Goal: Task Accomplishment & Management: Use online tool/utility

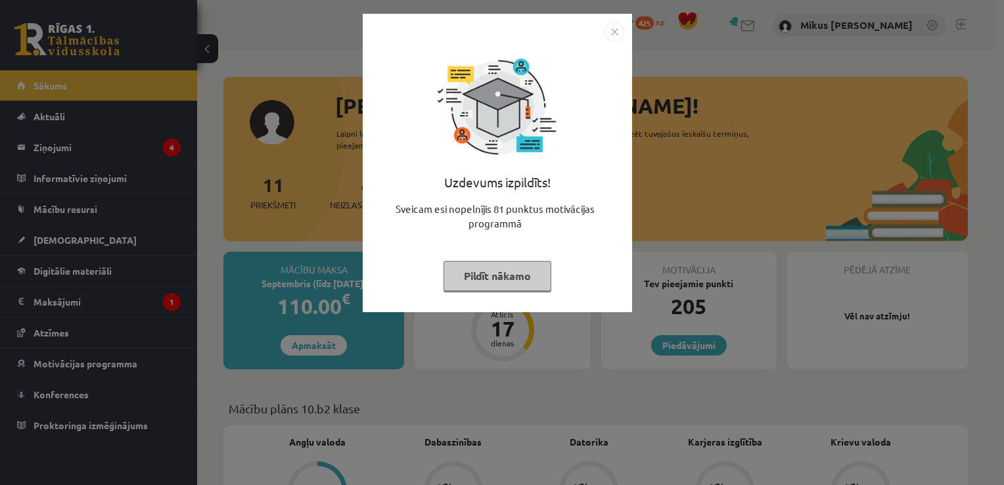
click at [484, 284] on button "Pildīt nākamo" at bounding box center [498, 276] width 108 height 30
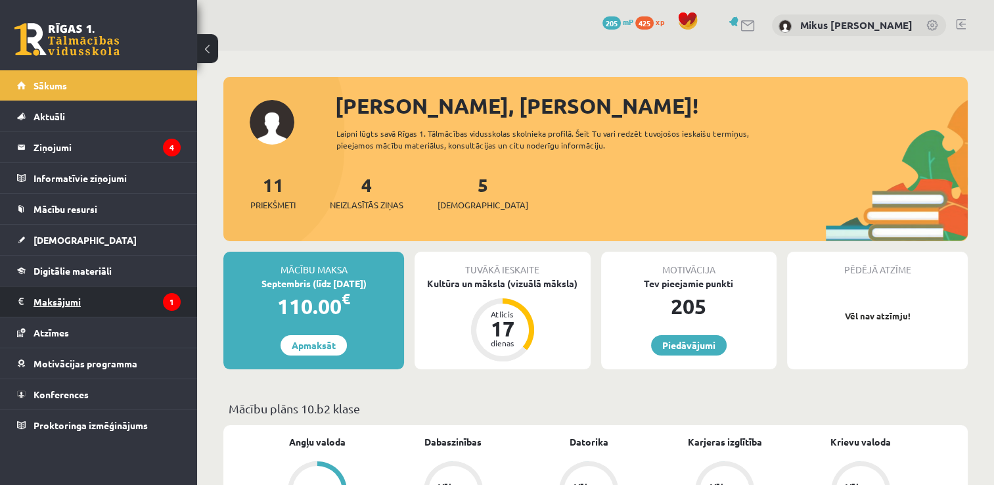
click at [54, 305] on legend "Maksājumi 1" at bounding box center [107, 302] width 147 height 30
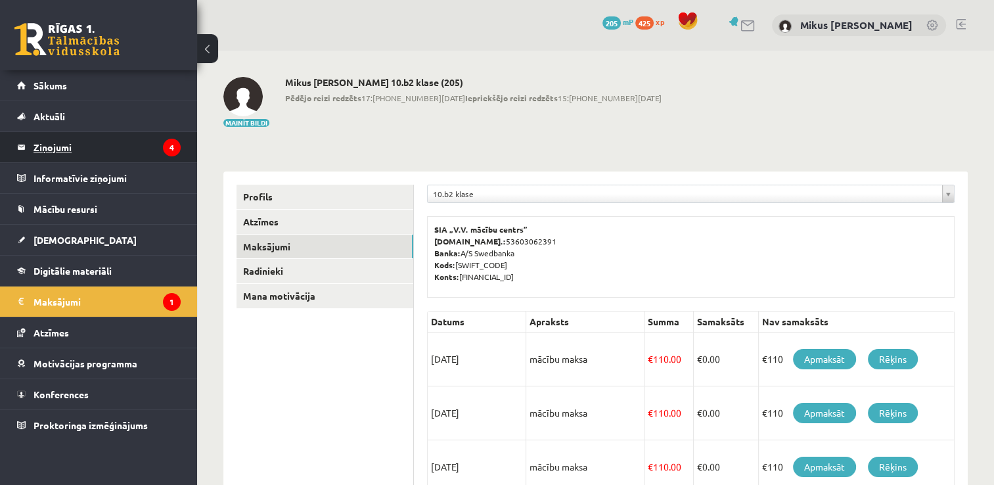
click at [96, 145] on legend "Ziņojumi 4" at bounding box center [107, 147] width 147 height 30
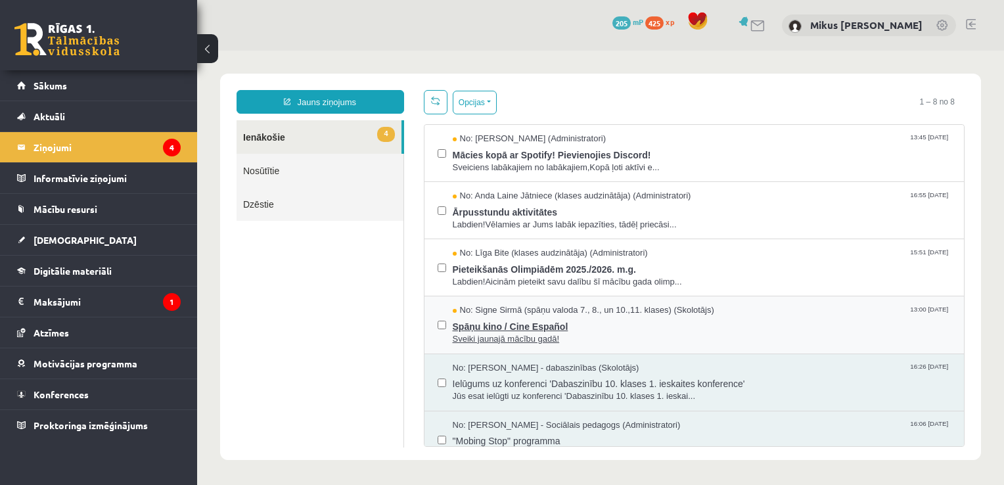
click at [667, 333] on span "Sveiki jaunajā mācību gadā!" at bounding box center [702, 339] width 499 height 12
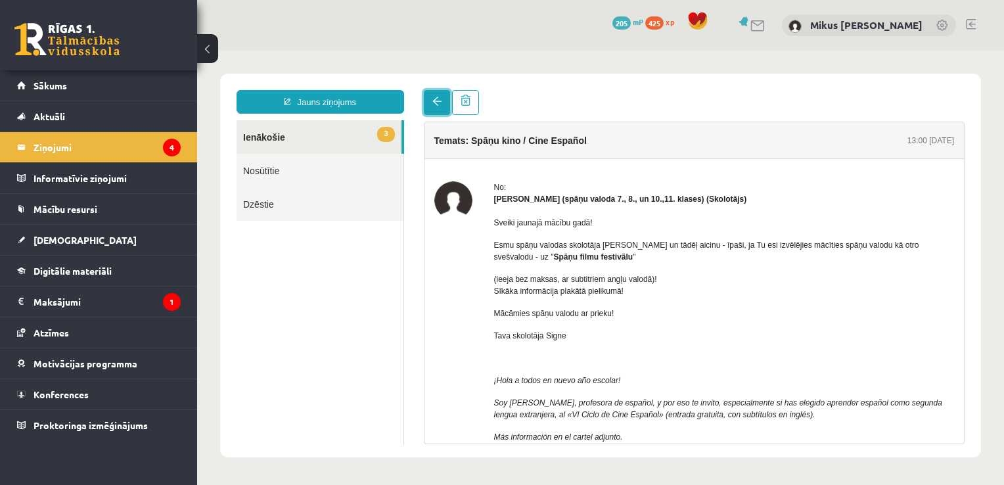
click at [439, 112] on link at bounding box center [437, 102] width 26 height 25
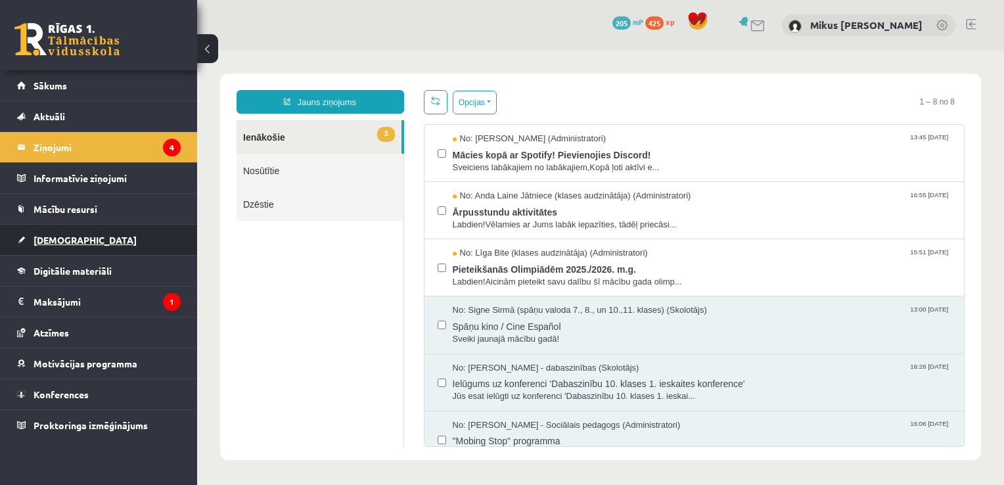
click at [64, 241] on span "[DEMOGRAPHIC_DATA]" at bounding box center [85, 240] width 103 height 12
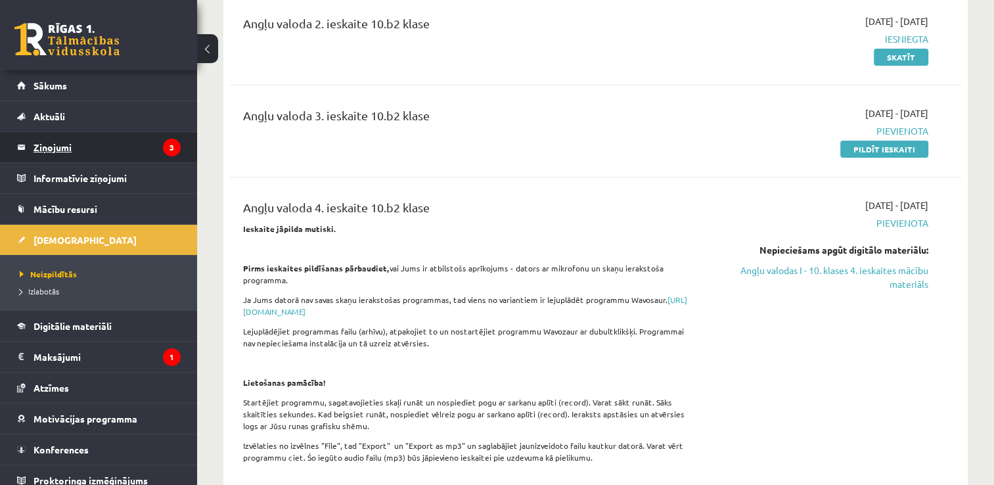
scroll to position [197, 0]
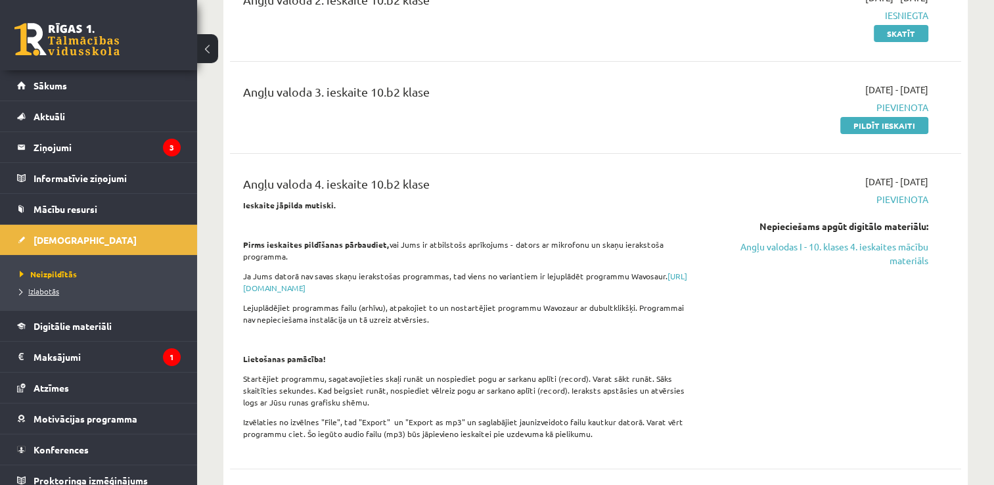
click at [39, 288] on span "Izlabotās" at bounding box center [39, 291] width 39 height 11
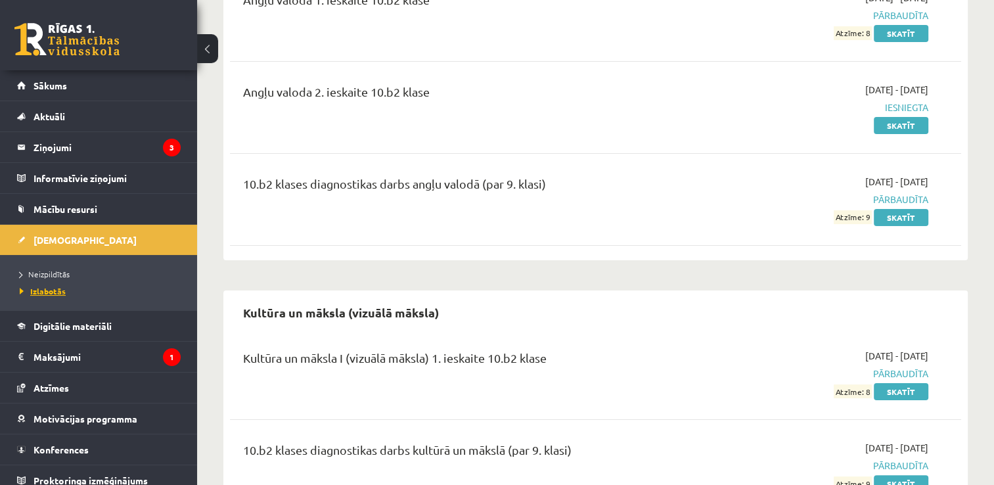
click at [41, 292] on span "Izlabotās" at bounding box center [43, 291] width 46 height 11
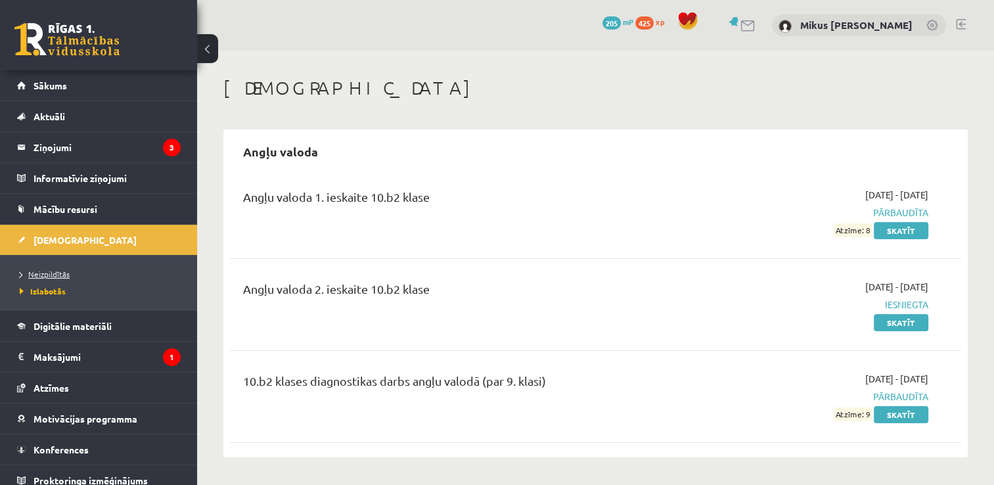
click at [50, 272] on span "Neizpildītās" at bounding box center [45, 274] width 50 height 11
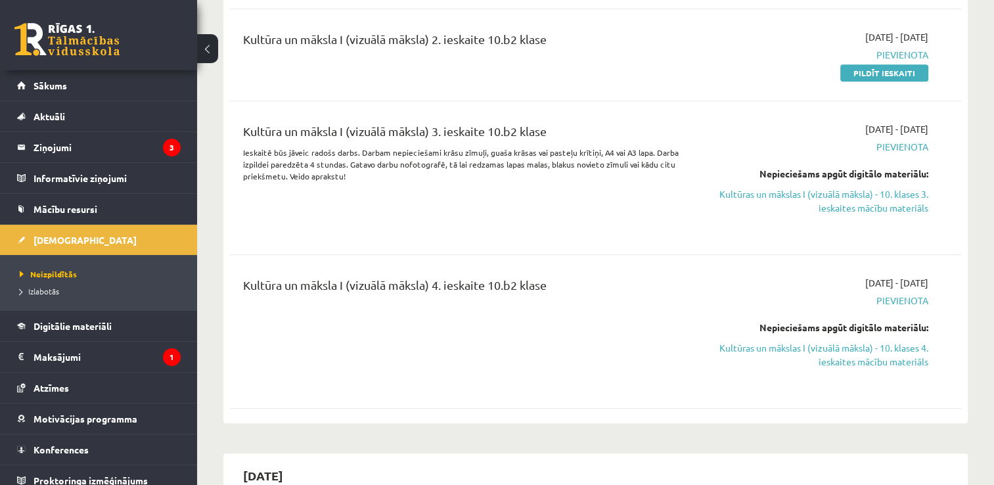
scroll to position [592, 0]
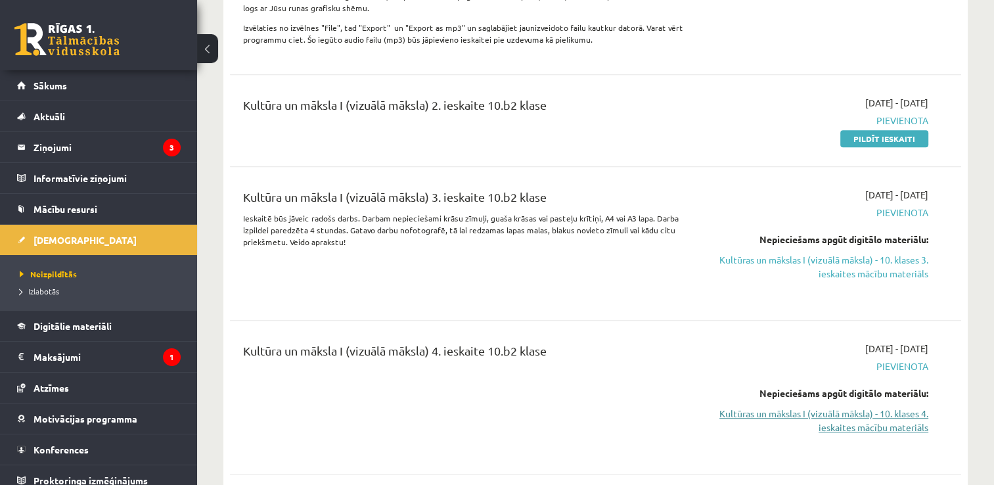
click at [862, 427] on link "Kultūras un mākslas I (vizuālā māksla) - 10. klases 4. ieskaites mācību materiā…" at bounding box center [821, 421] width 216 height 28
click at [670, 360] on div "Kultūra un māksla I (vizuālā māksla) 4. ieskaite 10.b2 klase" at bounding box center [468, 354] width 450 height 24
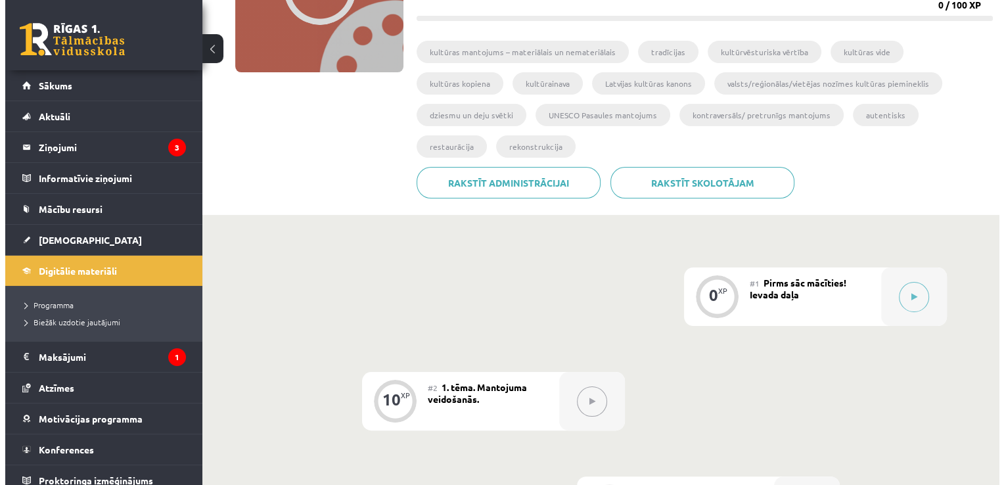
scroll to position [263, 0]
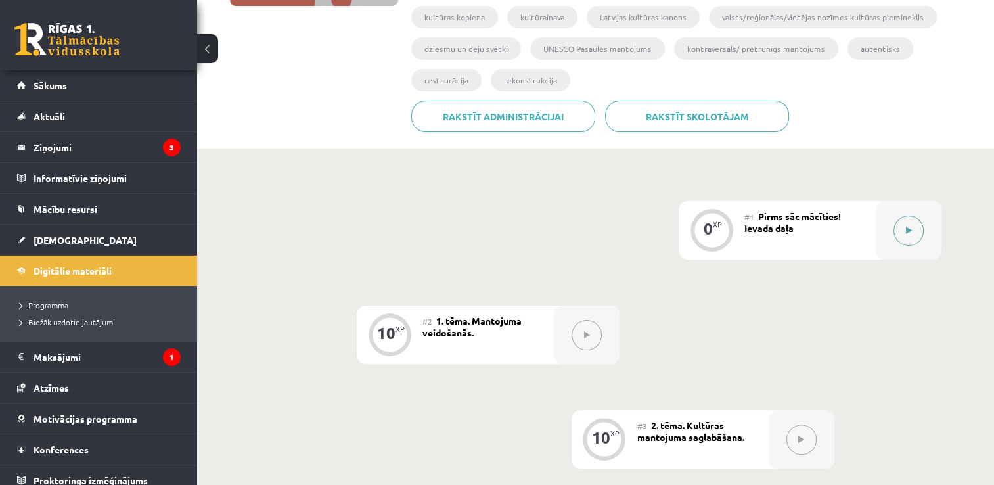
click at [900, 237] on button at bounding box center [909, 231] width 30 height 30
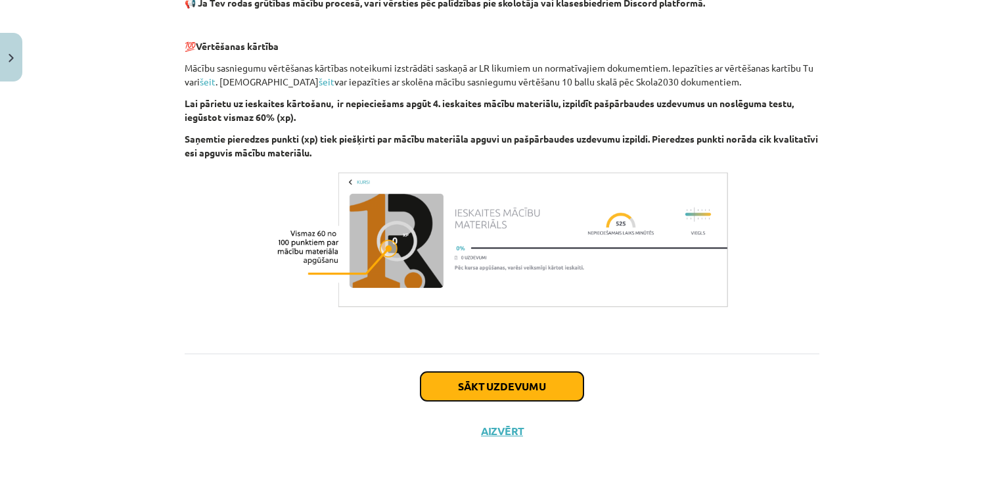
click at [555, 389] on button "Sākt uzdevumu" at bounding box center [502, 386] width 163 height 29
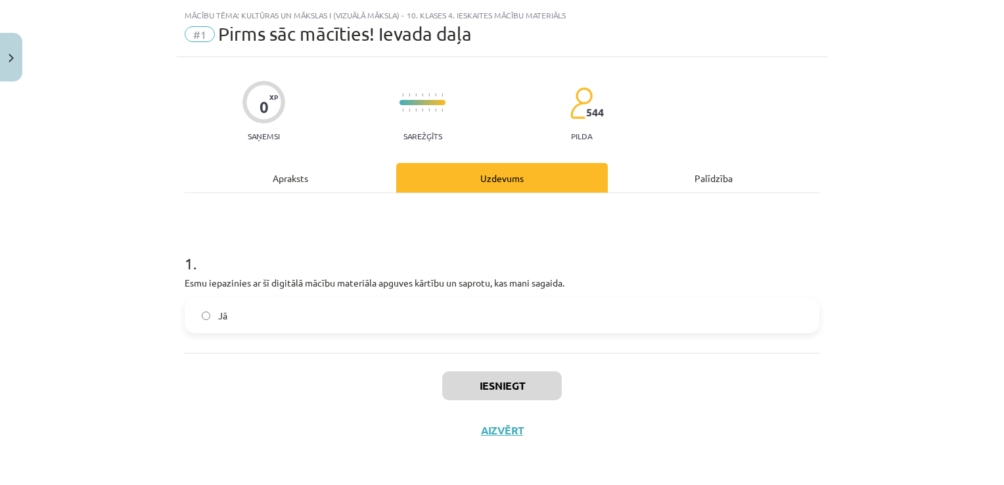
click at [501, 306] on label "Jā" at bounding box center [502, 315] width 632 height 33
click at [501, 375] on button "Iesniegt" at bounding box center [502, 385] width 120 height 29
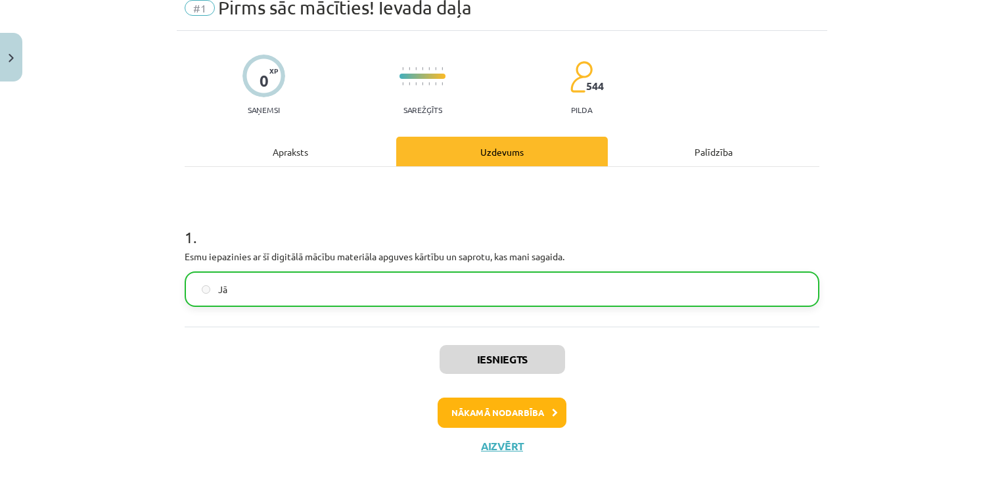
scroll to position [71, 0]
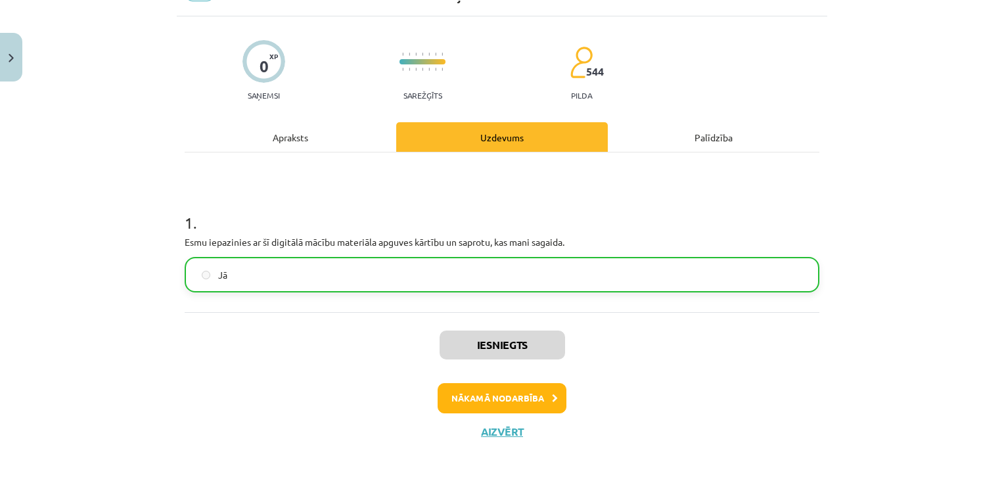
click at [523, 413] on div "Iesniegts Nākamā nodarbība Aizvērt" at bounding box center [502, 379] width 635 height 134
click at [523, 406] on button "Nākamā nodarbība" at bounding box center [502, 398] width 129 height 30
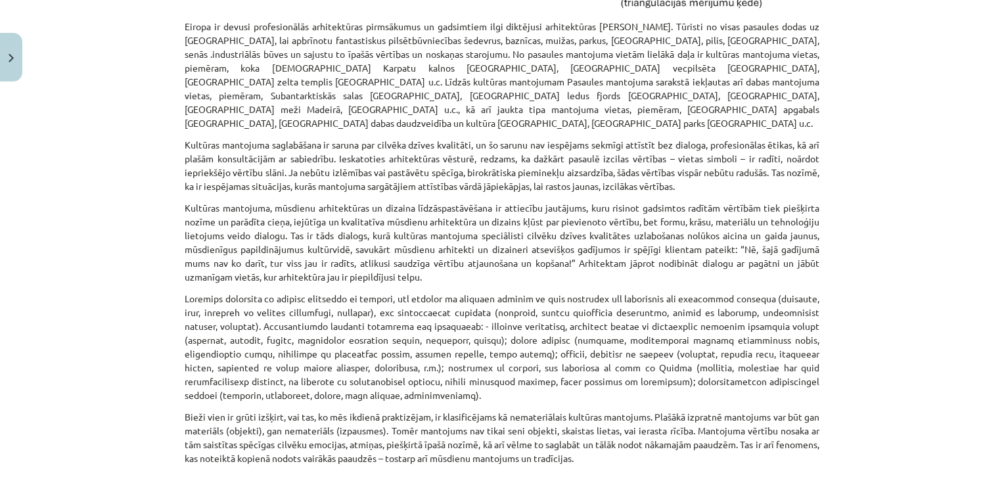
scroll to position [1806, 0]
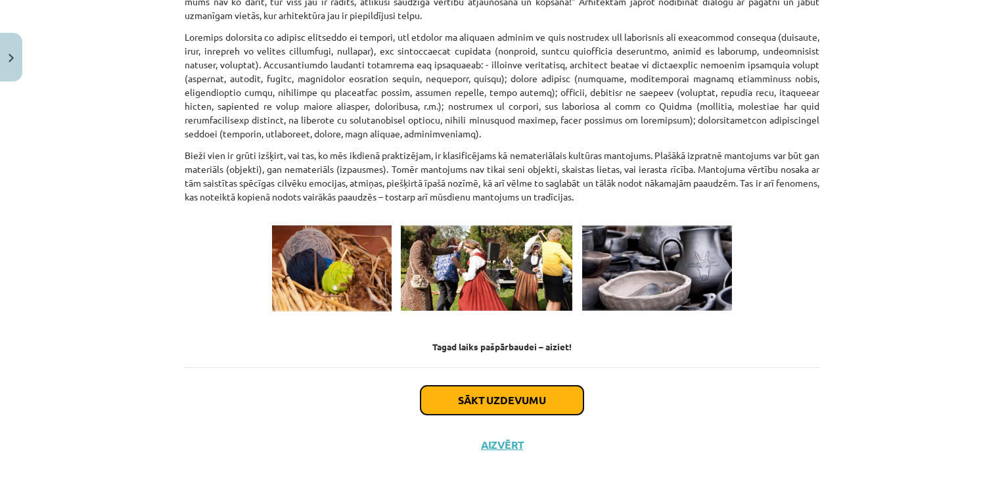
click at [514, 393] on button "Sākt uzdevumu" at bounding box center [502, 400] width 163 height 29
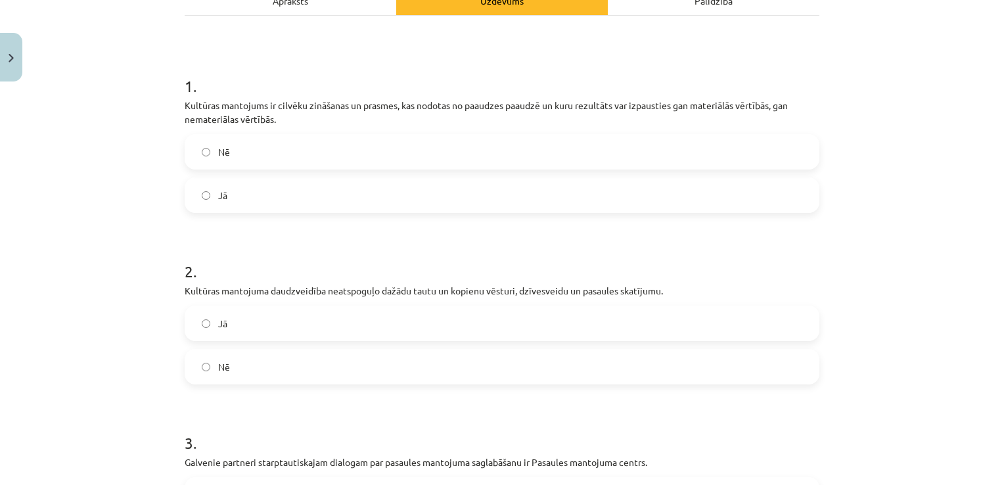
scroll to position [230, 0]
